Goal: Information Seeking & Learning: Compare options

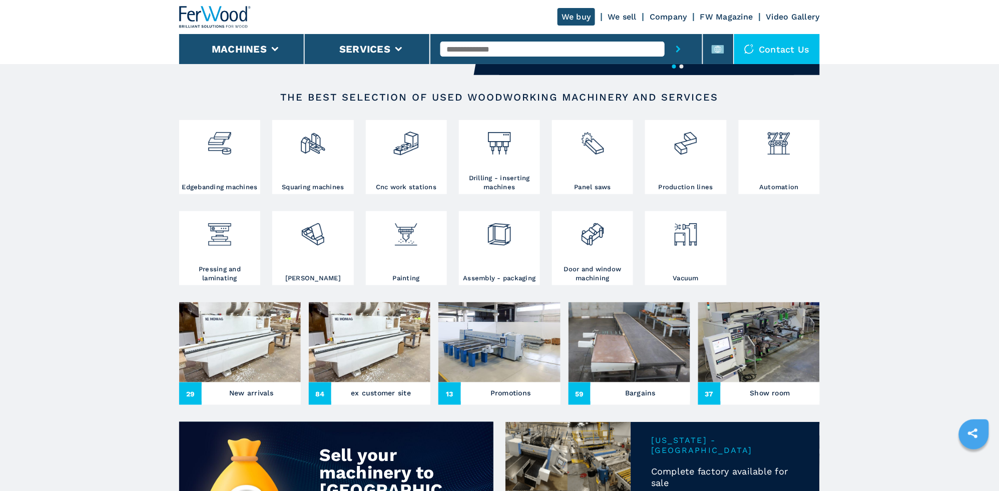
scroll to position [158, 0]
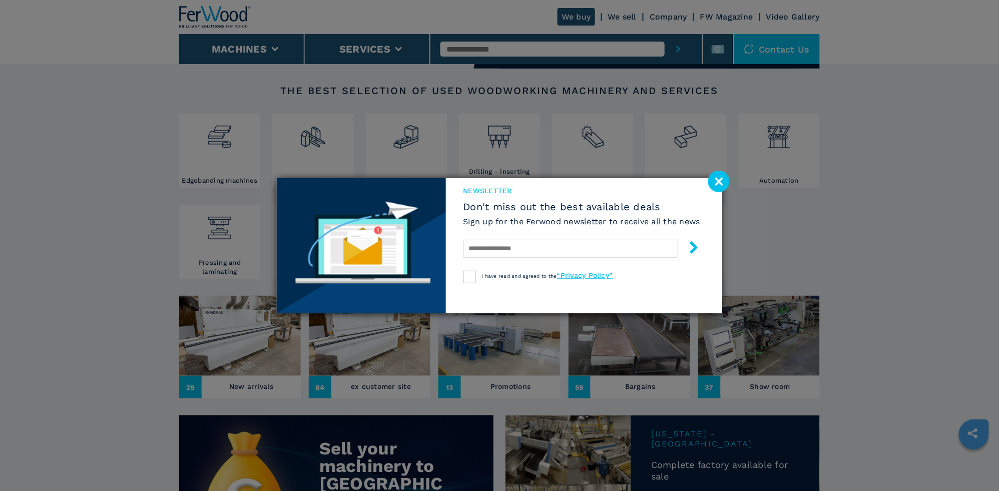
click at [721, 181] on image at bounding box center [719, 182] width 22 height 22
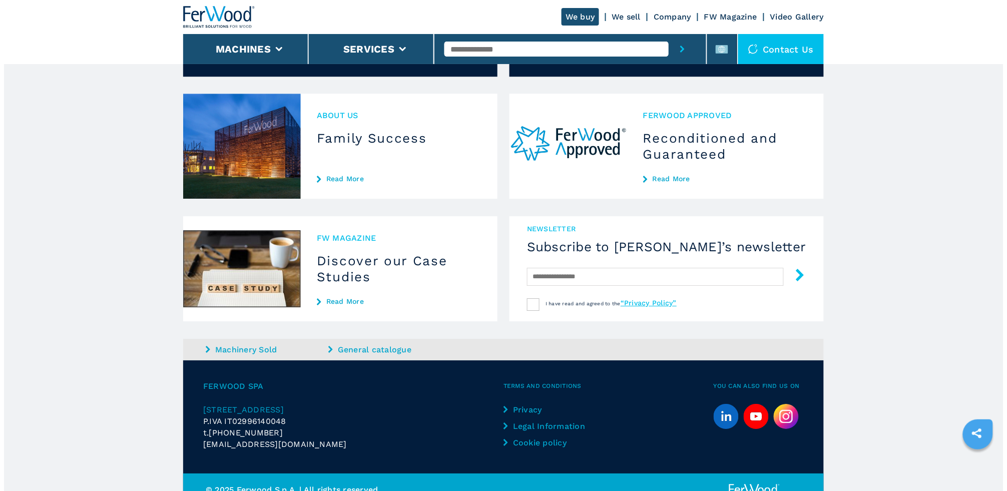
scroll to position [889, 0]
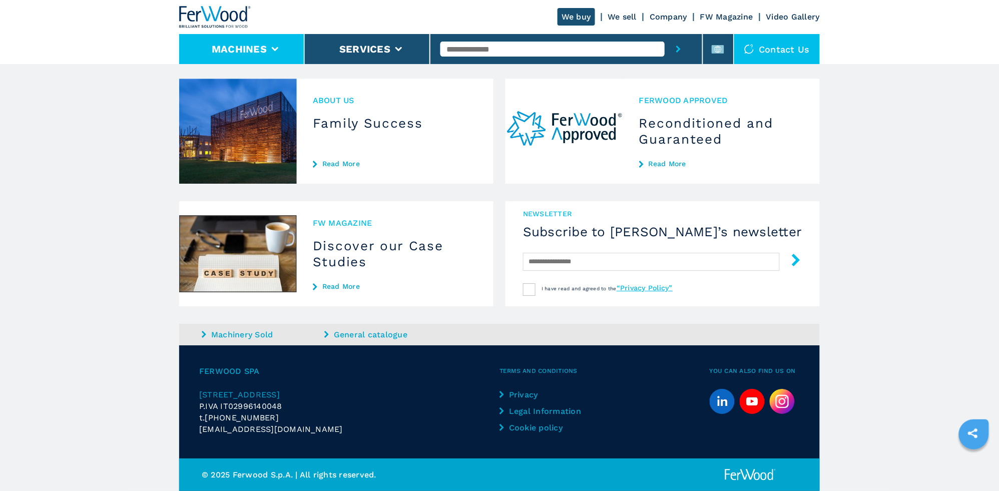
click at [277, 52] on li "Machines" at bounding box center [242, 49] width 126 height 30
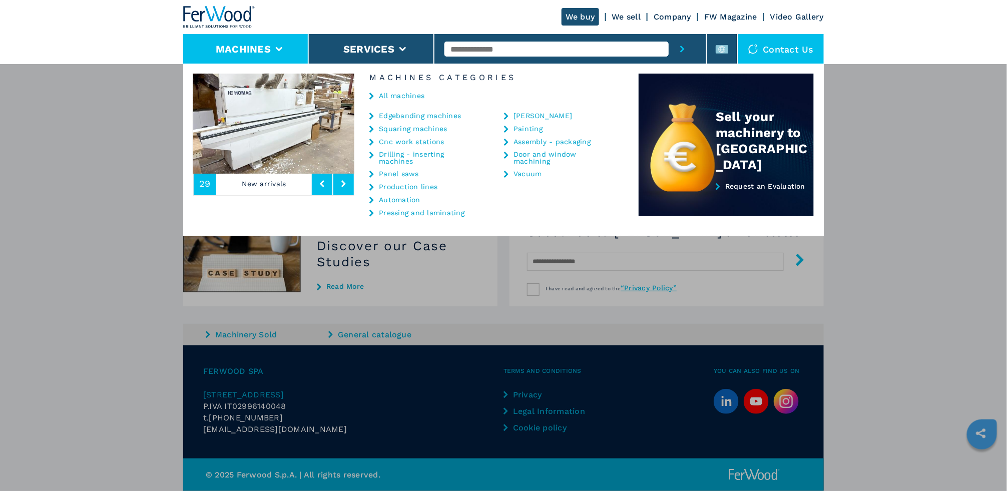
click at [407, 172] on link "Panel saws" at bounding box center [399, 173] width 40 height 7
click at [372, 173] on icon at bounding box center [371, 174] width 5 height 7
click at [382, 172] on link "Panel saws" at bounding box center [399, 173] width 40 height 7
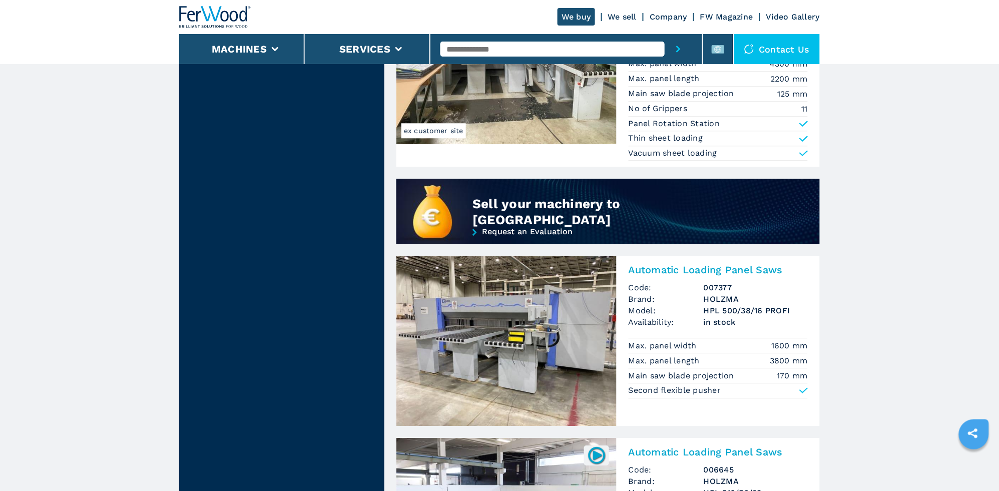
scroll to position [737, 0]
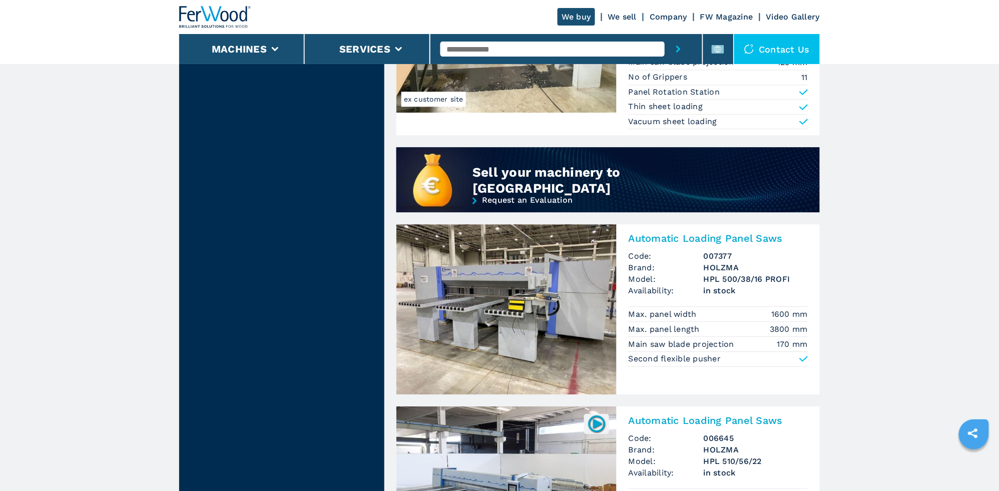
click at [557, 277] on img at bounding box center [506, 309] width 220 height 170
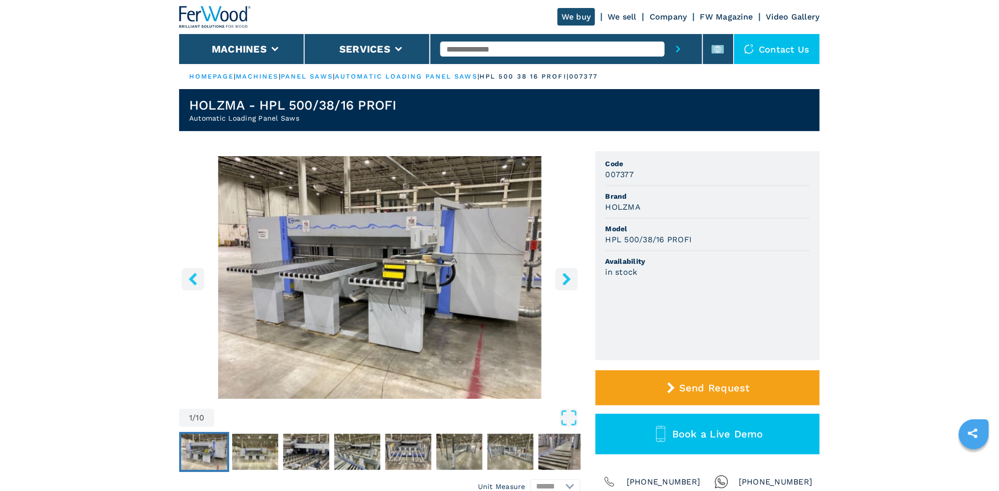
click at [564, 275] on icon "right-button" at bounding box center [567, 279] width 13 height 13
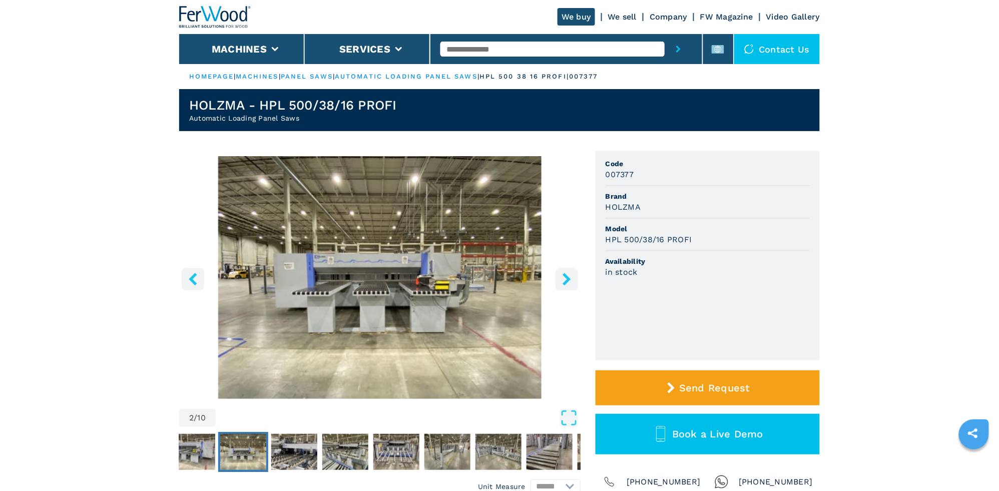
click at [564, 275] on icon "right-button" at bounding box center [567, 279] width 13 height 13
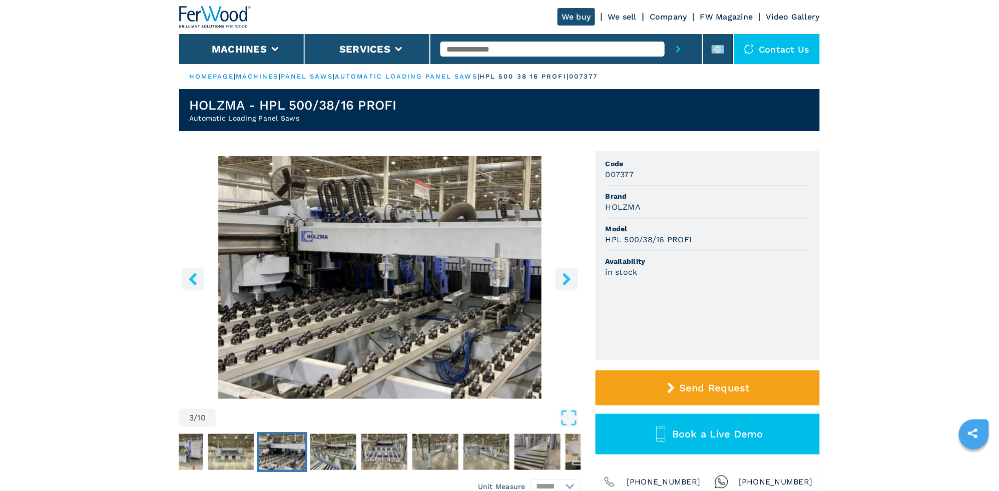
click at [564, 275] on icon "right-button" at bounding box center [567, 279] width 13 height 13
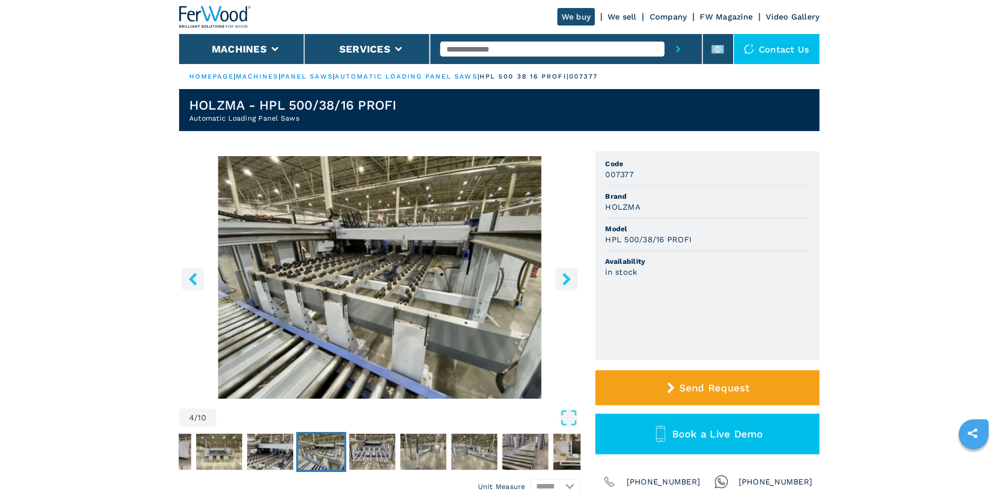
click at [564, 275] on icon "right-button" at bounding box center [567, 279] width 13 height 13
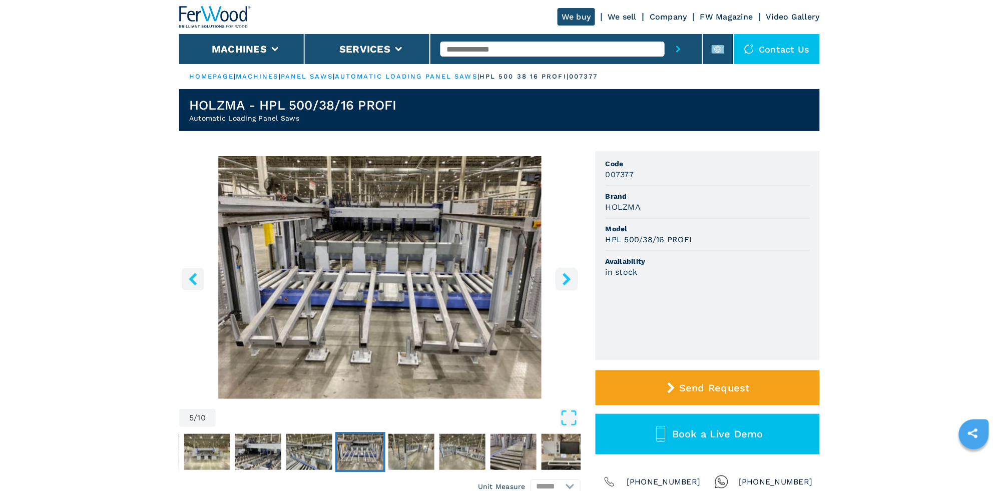
click at [564, 275] on icon "right-button" at bounding box center [567, 279] width 13 height 13
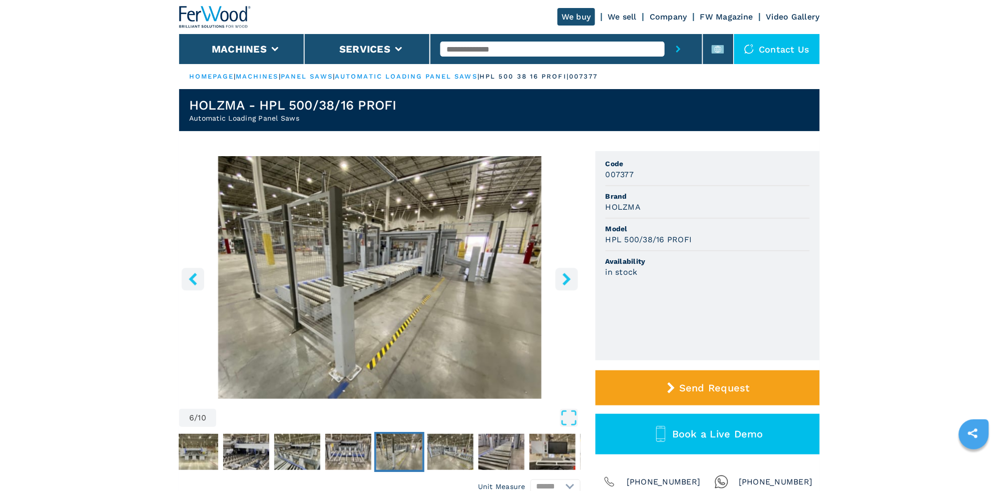
click at [564, 275] on icon "right-button" at bounding box center [567, 279] width 13 height 13
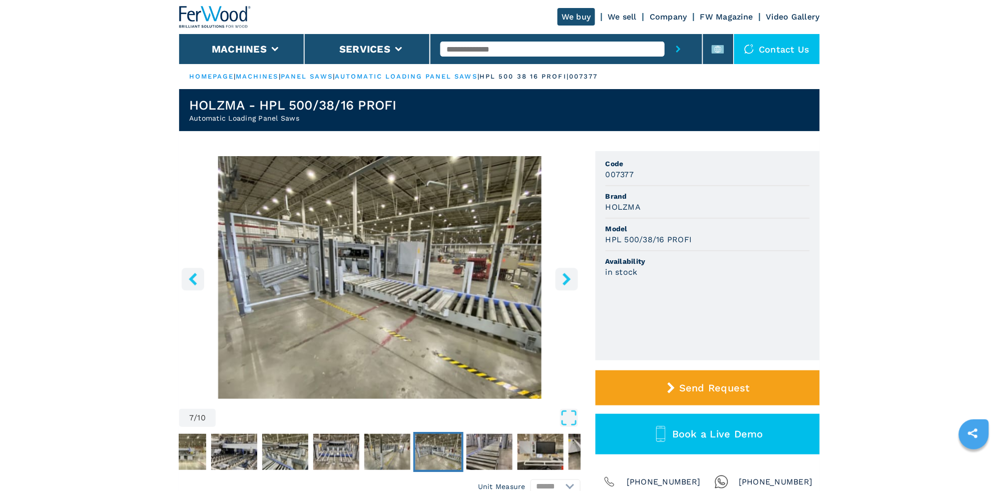
click at [564, 275] on icon "right-button" at bounding box center [567, 279] width 13 height 13
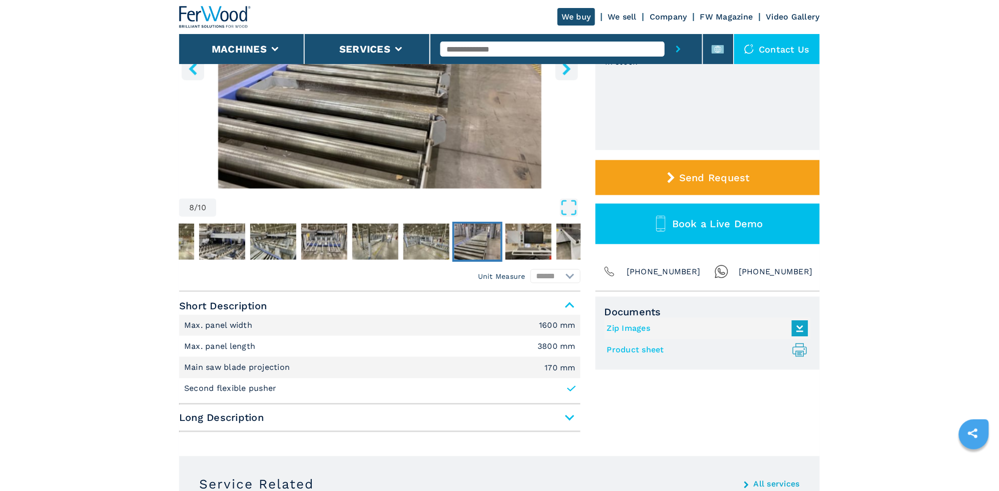
scroll to position [211, 0]
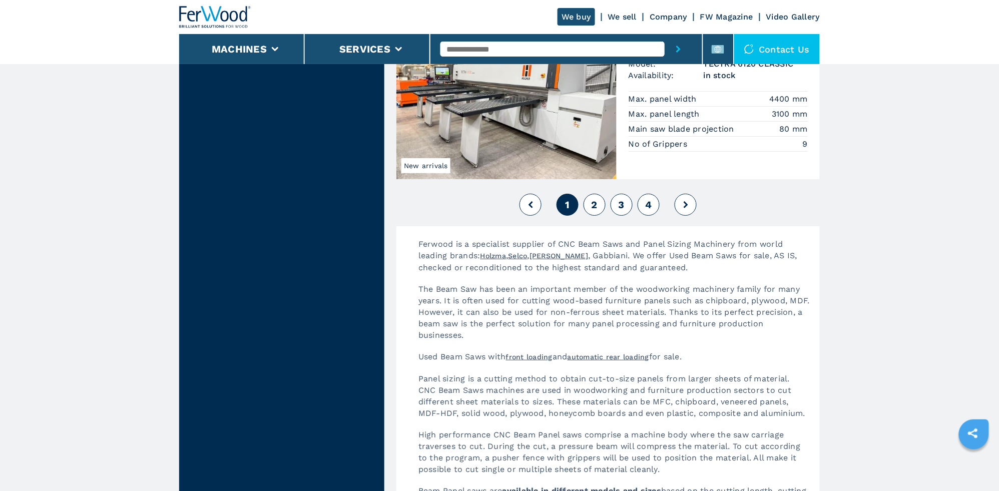
scroll to position [2318, 0]
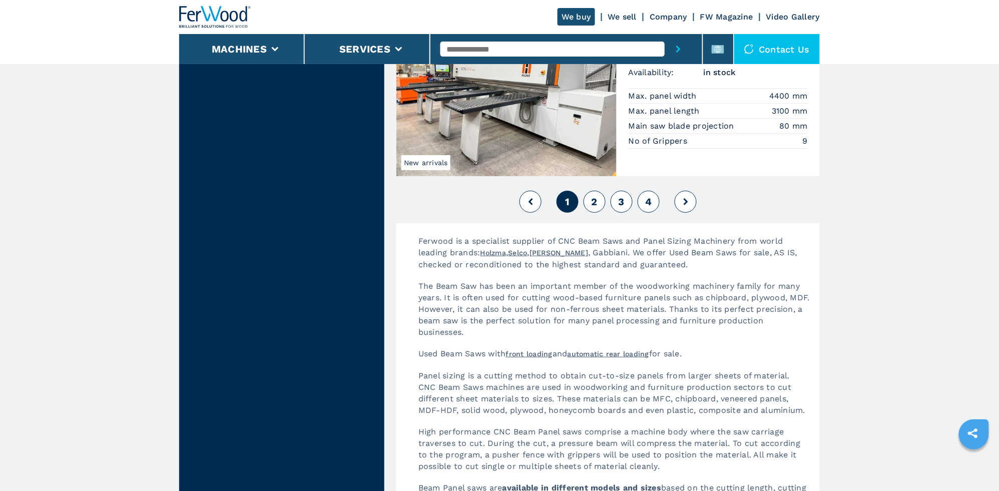
click at [597, 203] on span "2" at bounding box center [595, 202] width 6 height 12
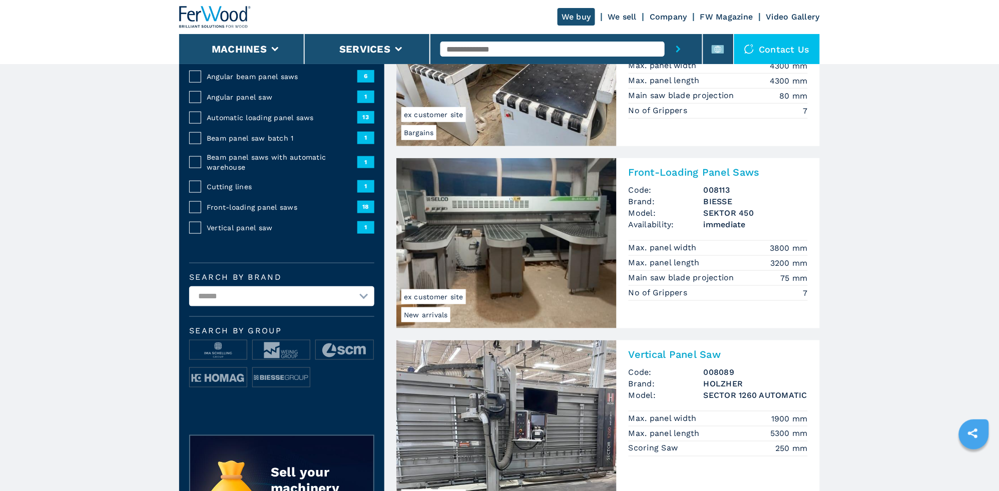
scroll to position [158, 0]
click at [226, 349] on img at bounding box center [218, 350] width 57 height 20
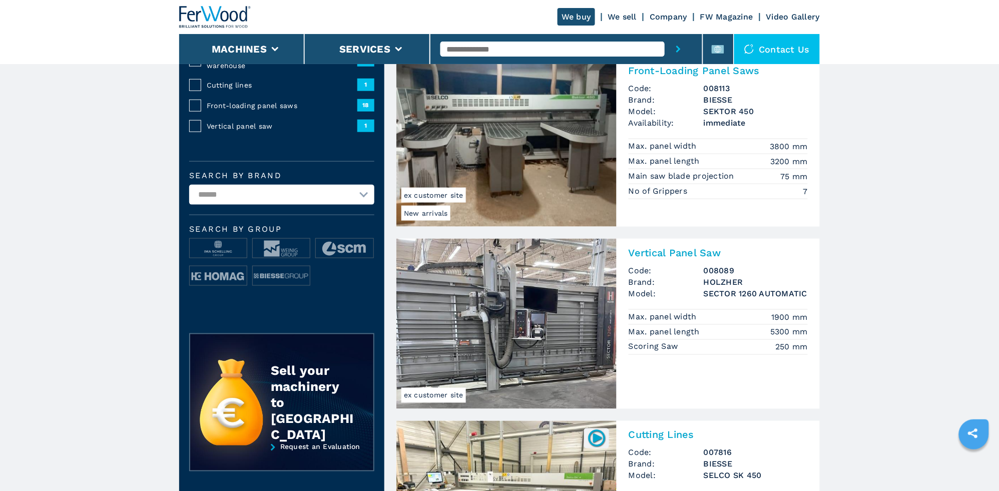
scroll to position [263, 0]
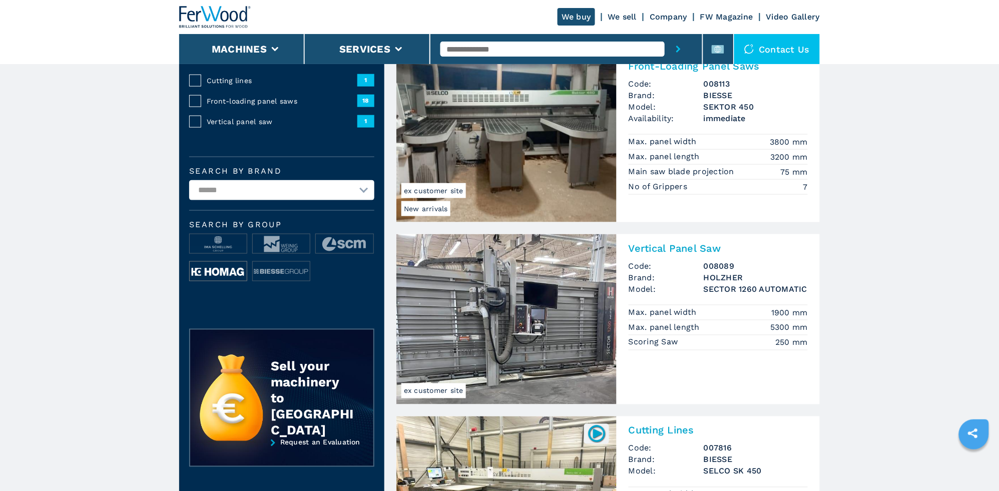
click at [216, 273] on img at bounding box center [218, 272] width 57 height 20
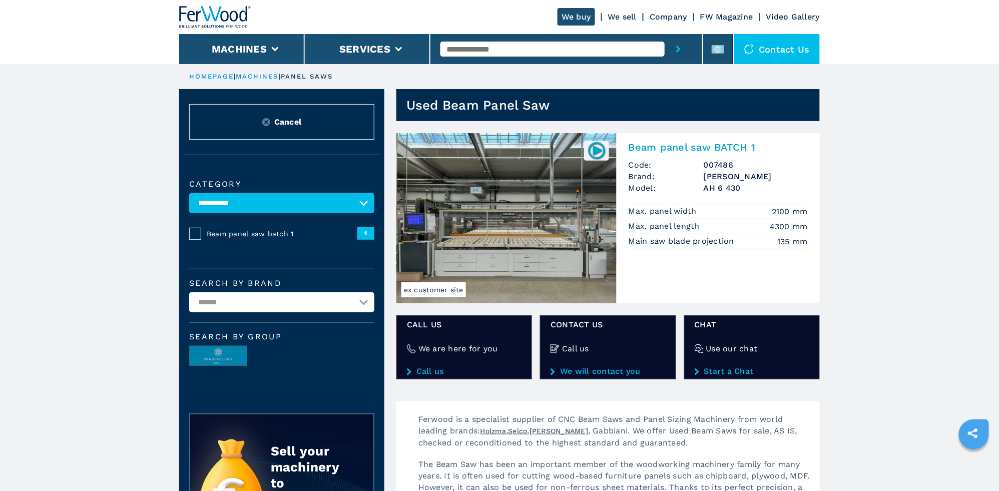
click at [536, 221] on img at bounding box center [506, 218] width 220 height 170
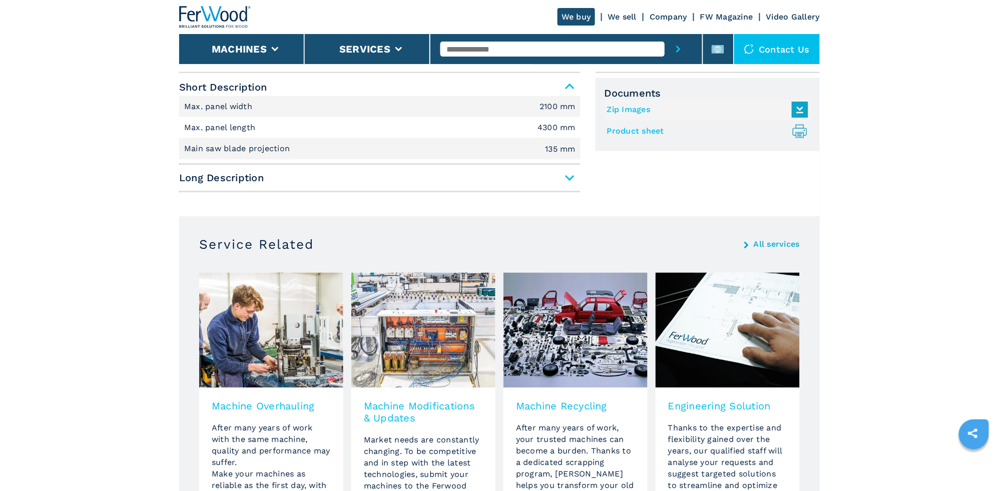
scroll to position [474, 0]
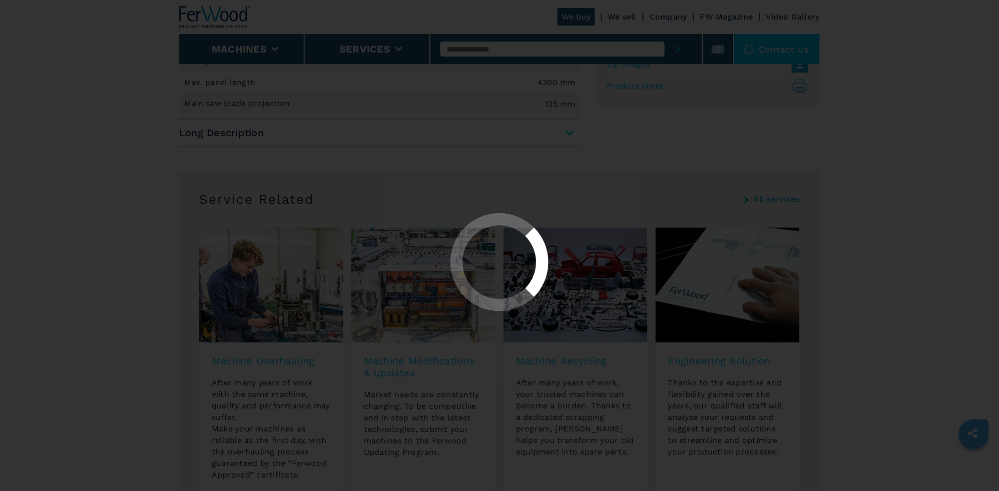
select select "**********"
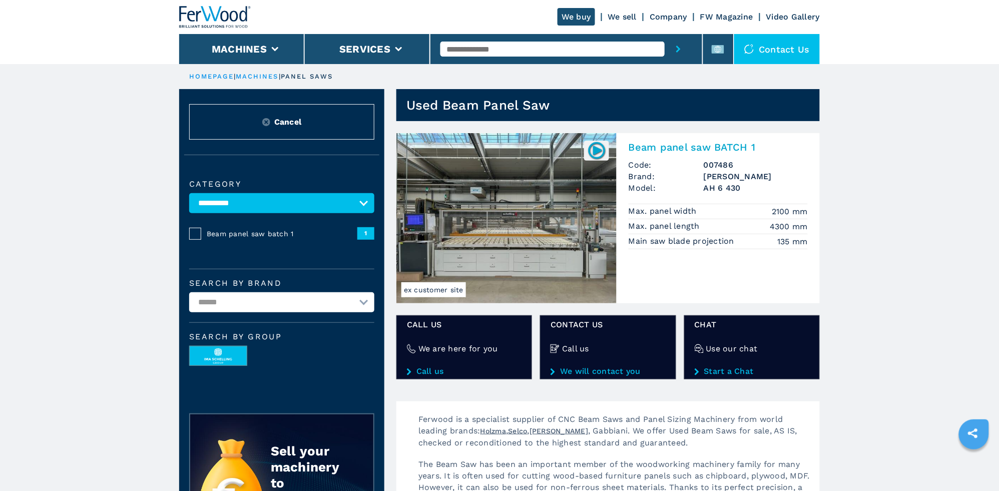
click at [231, 354] on img at bounding box center [218, 356] width 57 height 20
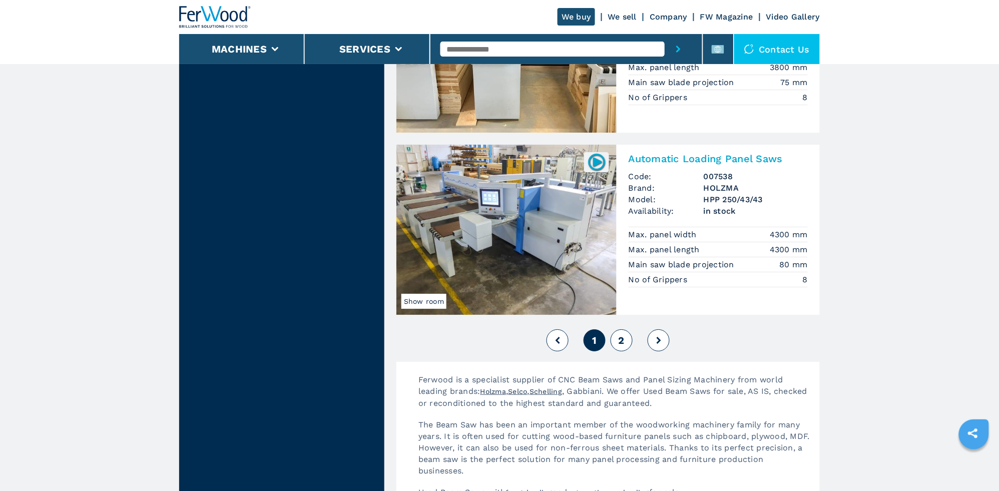
scroll to position [2213, 0]
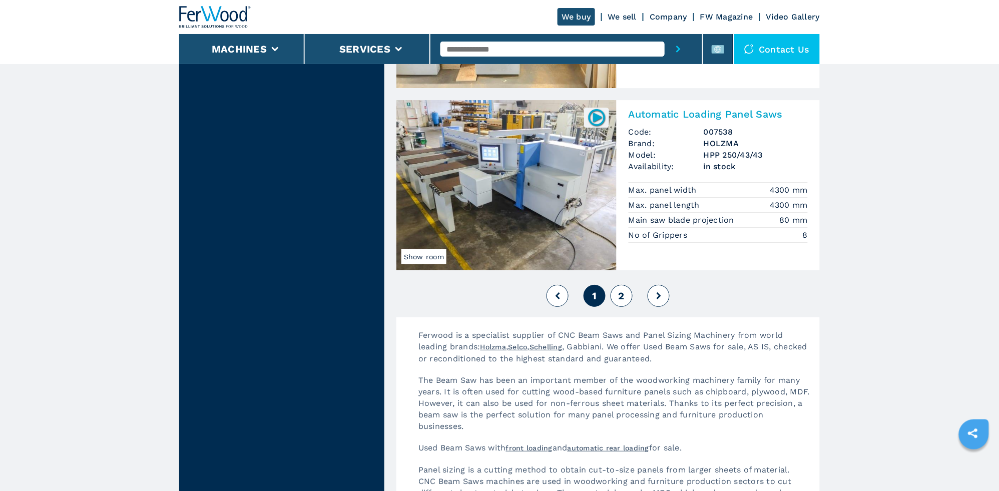
click at [621, 296] on span "2" at bounding box center [622, 296] width 6 height 12
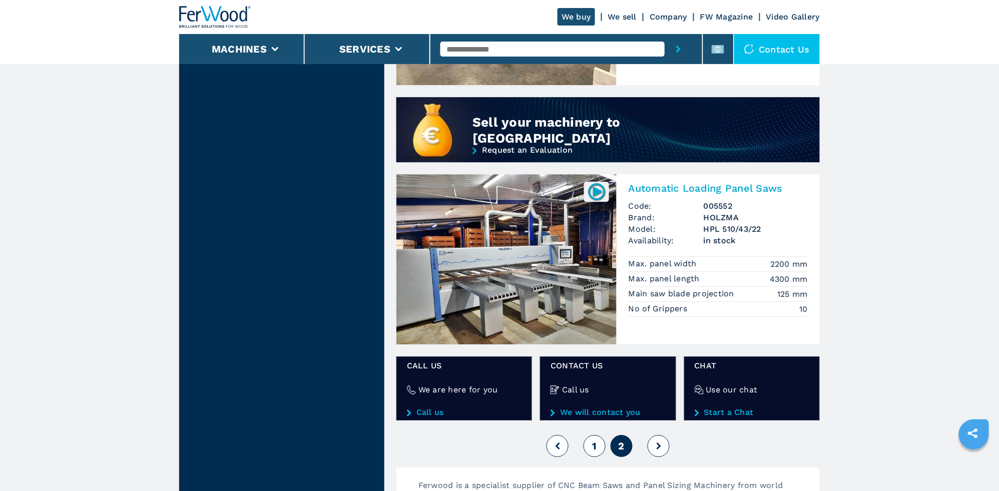
scroll to position [790, 0]
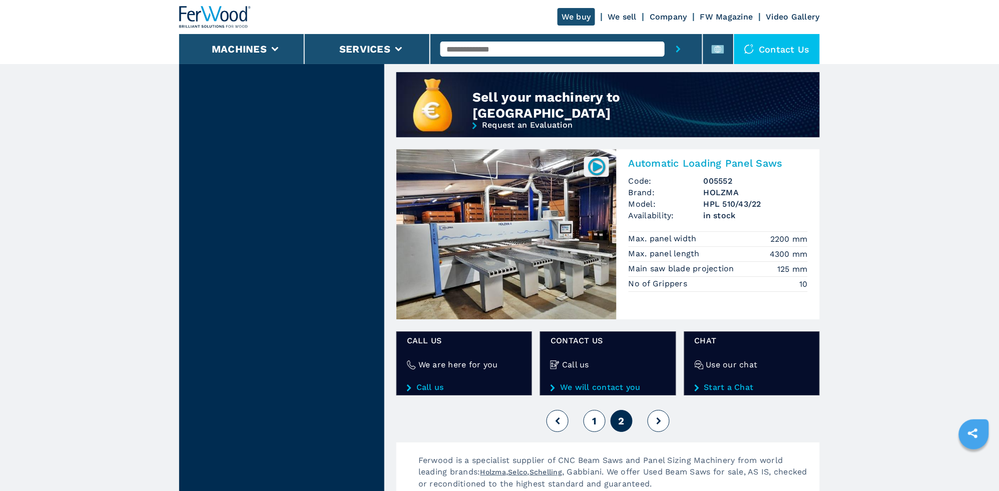
click at [543, 249] on img at bounding box center [506, 234] width 220 height 170
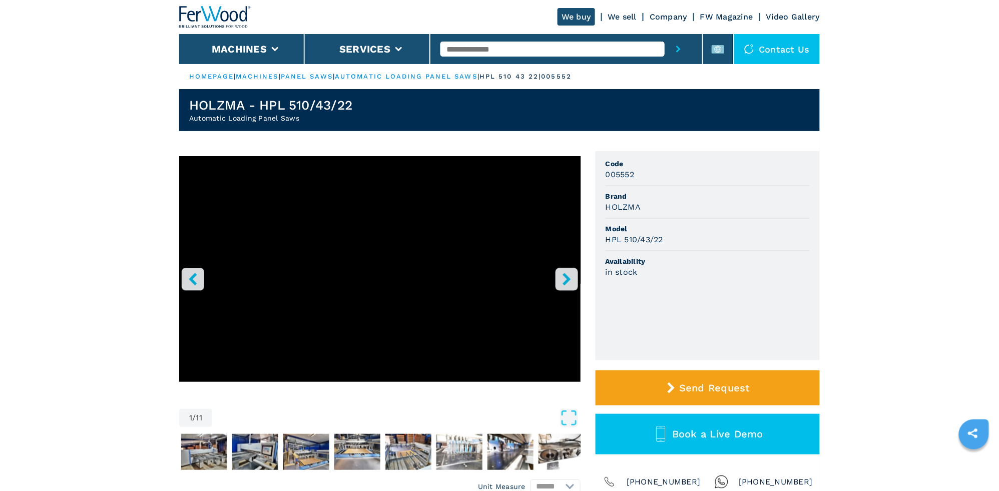
click at [566, 277] on icon "right-button" at bounding box center [567, 279] width 13 height 13
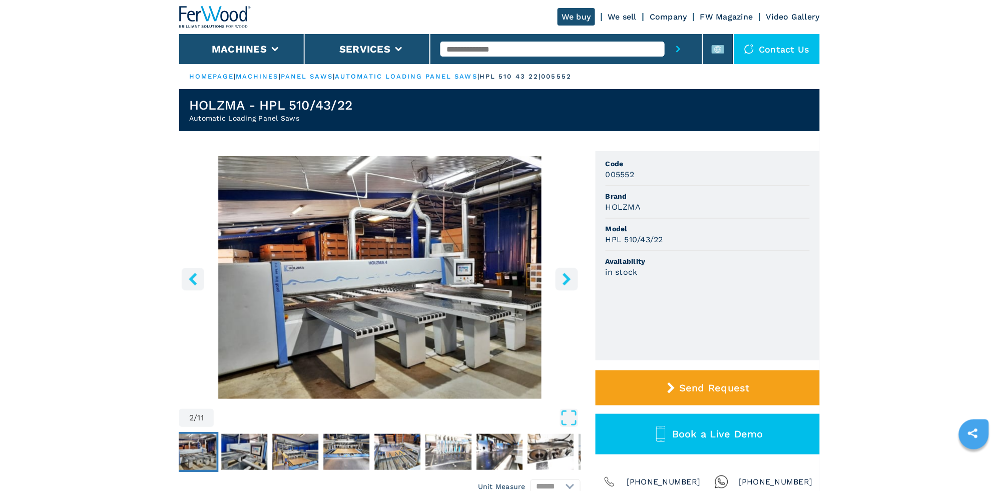
click at [566, 277] on icon "right-button" at bounding box center [567, 279] width 13 height 13
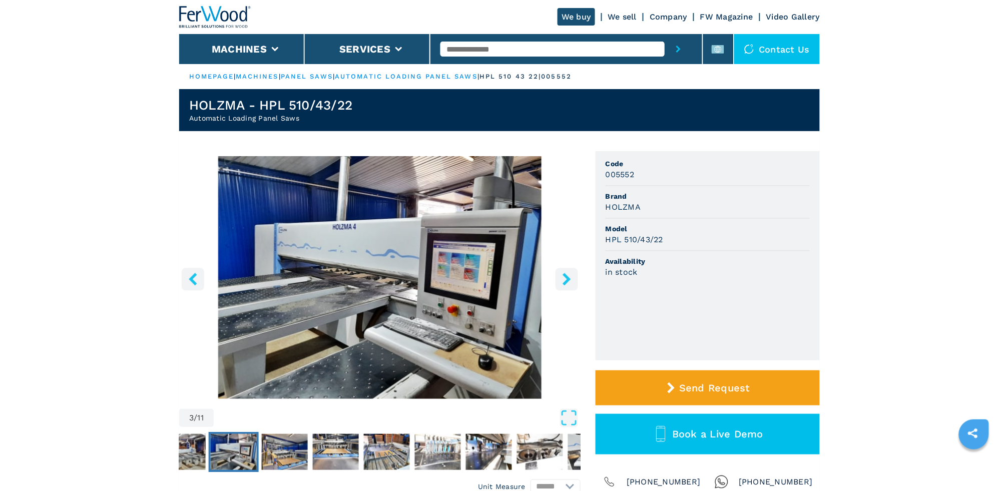
click at [566, 277] on icon "right-button" at bounding box center [567, 279] width 13 height 13
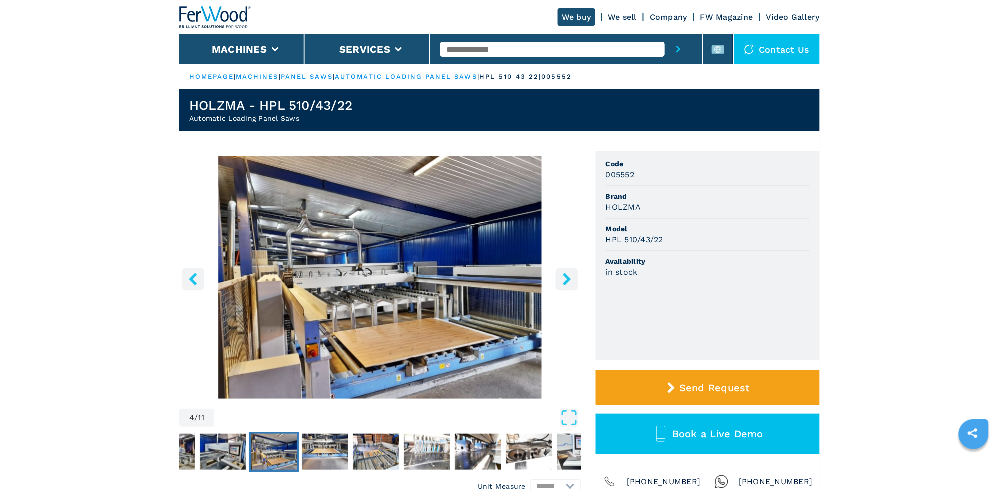
click at [568, 276] on icon "right-button" at bounding box center [567, 279] width 13 height 13
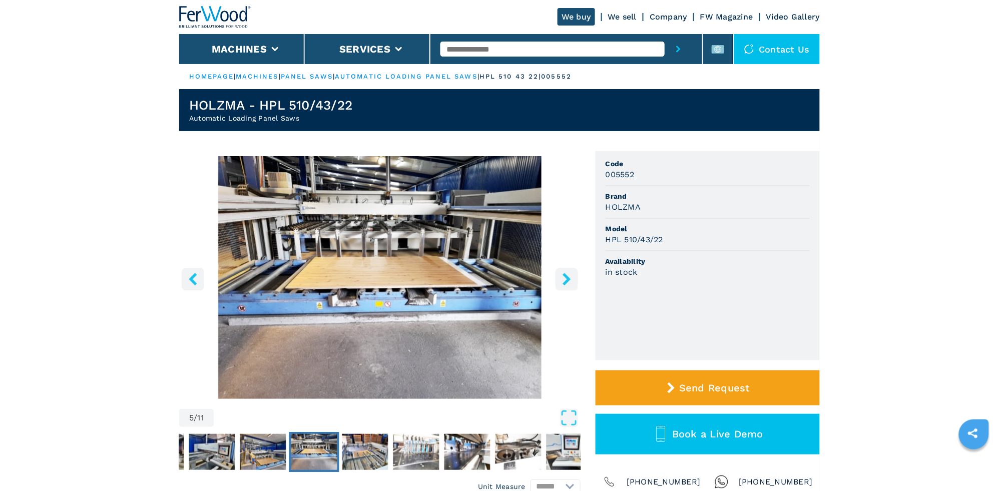
click at [568, 276] on icon "right-button" at bounding box center [567, 279] width 13 height 13
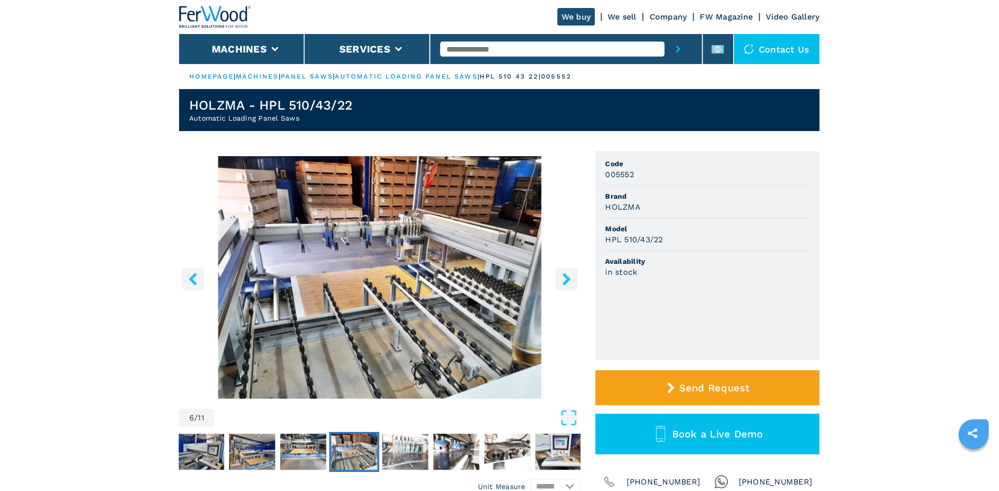
click at [568, 276] on icon "right-button" at bounding box center [567, 279] width 13 height 13
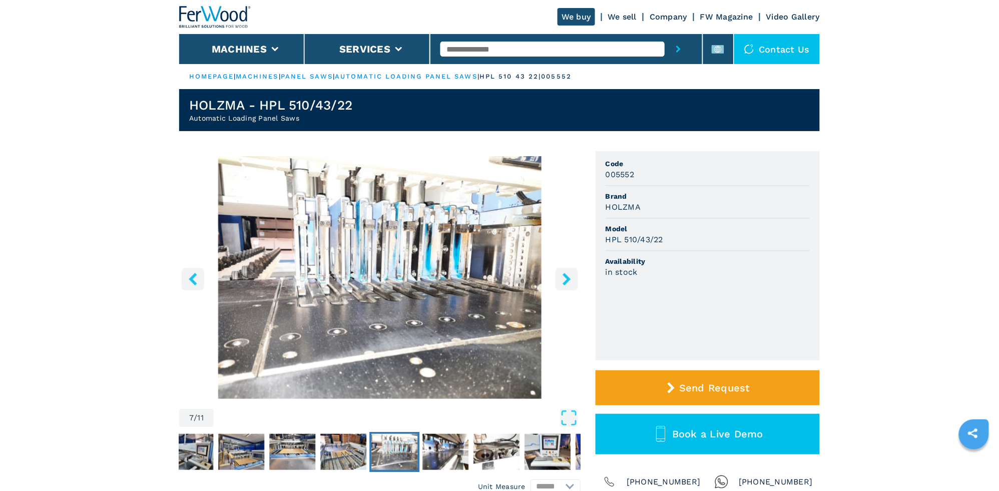
click at [568, 276] on icon "right-button" at bounding box center [567, 279] width 13 height 13
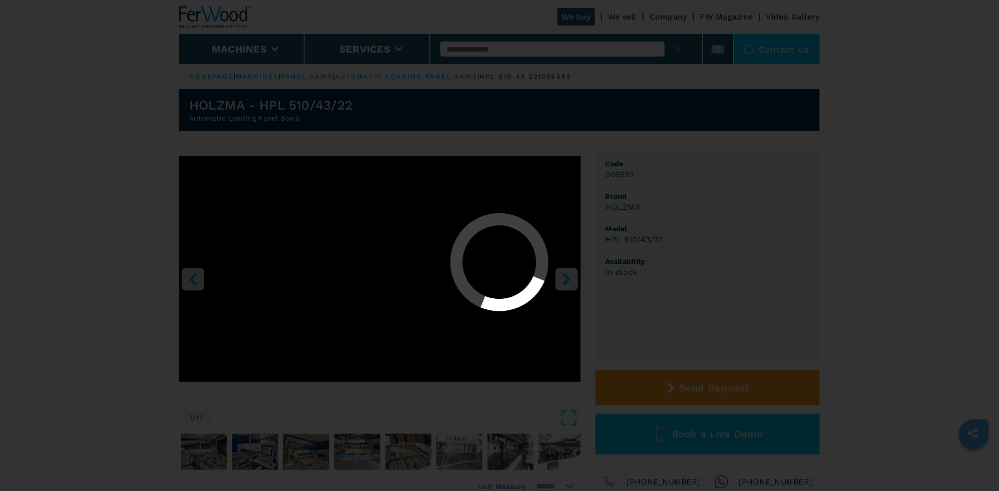
select select "**********"
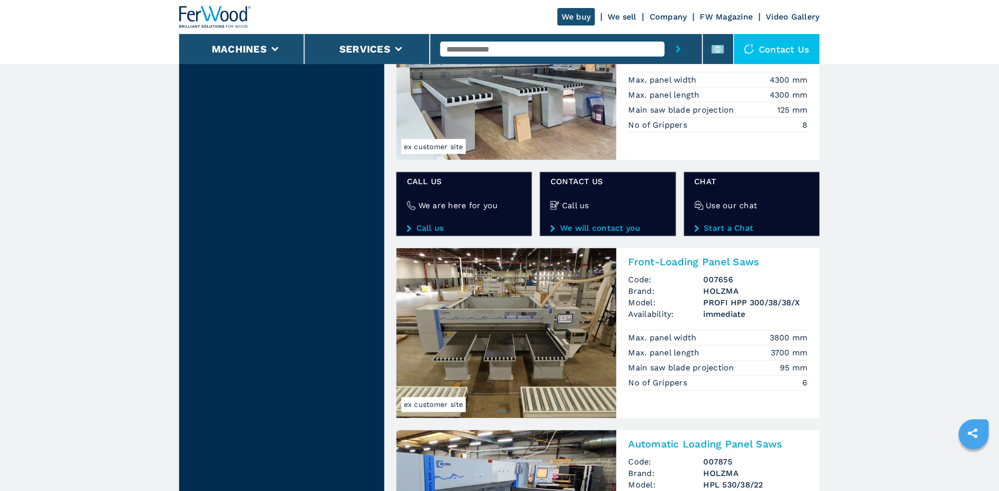
scroll to position [1264, 0]
